Goal: Information Seeking & Learning: Understand process/instructions

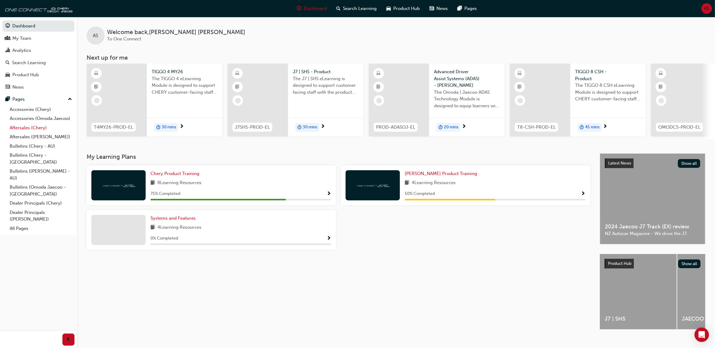
click at [37, 129] on link "Aftersales (Chery)" at bounding box center [40, 127] width 67 height 9
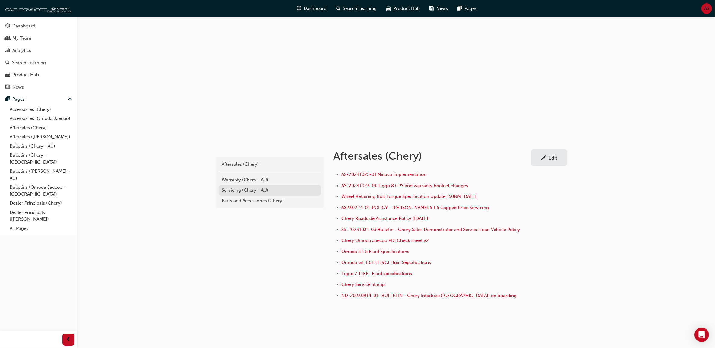
click at [266, 193] on div "Servicing (Chery - AU)" at bounding box center [270, 190] width 96 height 7
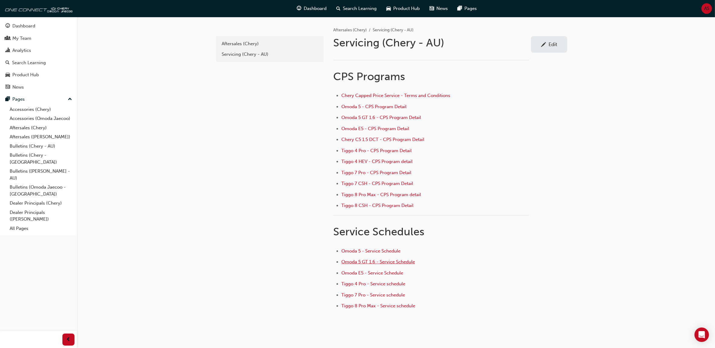
click at [402, 261] on span "Omoda 5 GT 1.6 - Service Schedule" at bounding box center [378, 261] width 74 height 5
